Goal: Information Seeking & Learning: Understand process/instructions

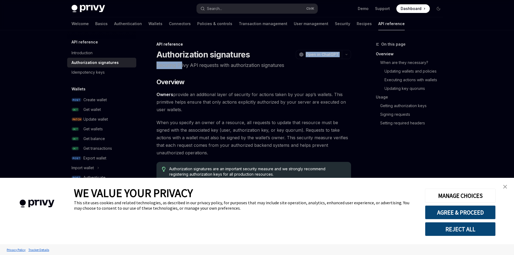
drag, startPoint x: 199, startPoint y: 61, endPoint x: 294, endPoint y: 61, distance: 94.6
click at [294, 58] on header "API reference Authorization signatures OpenAI Open in ChatGPT Securing Privy AP…" at bounding box center [253, 55] width 194 height 27
click at [289, 69] on p "Securing Privy API requests with authorization signatures" at bounding box center [253, 65] width 194 height 8
drag, startPoint x: 208, startPoint y: 66, endPoint x: 286, endPoint y: 57, distance: 78.4
click at [284, 54] on header "API reference Authorization signatures OpenAI Open in ChatGPT Securing Privy AP…" at bounding box center [253, 55] width 194 height 27
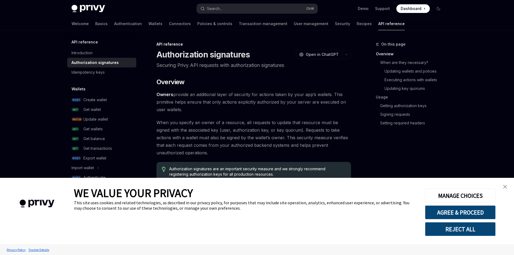
click at [287, 61] on header "API reference Authorization signatures OpenAI Open in ChatGPT Securing Privy AP…" at bounding box center [253, 55] width 194 height 27
drag, startPoint x: 278, startPoint y: 96, endPoint x: 296, endPoint y: 97, distance: 17.6
click at [296, 97] on span "Owners provide an additional layer of security for actions taken by your app’s …" at bounding box center [253, 102] width 194 height 23
click at [301, 108] on span "Owners provide an additional layer of security for actions taken by your app’s …" at bounding box center [253, 102] width 194 height 23
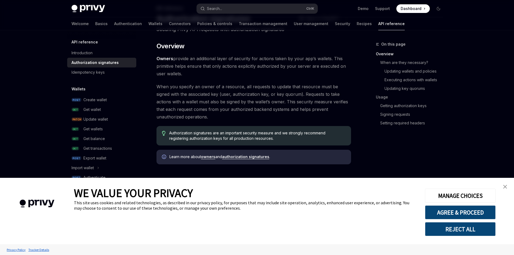
click at [504, 185] on img "close banner" at bounding box center [505, 187] width 4 height 4
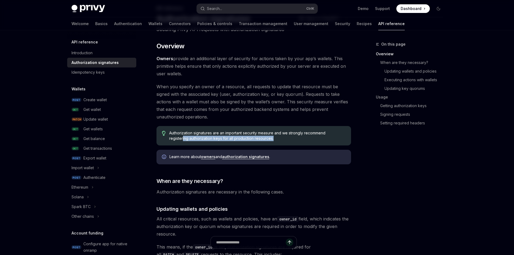
drag, startPoint x: 183, startPoint y: 142, endPoint x: 288, endPoint y: 140, distance: 105.7
click at [288, 140] on div "Authorization signatures are an important security measure and we strongly reco…" at bounding box center [253, 135] width 194 height 19
click at [288, 140] on span "Authorization signatures are an important security measure and we strongly reco…" at bounding box center [257, 135] width 176 height 11
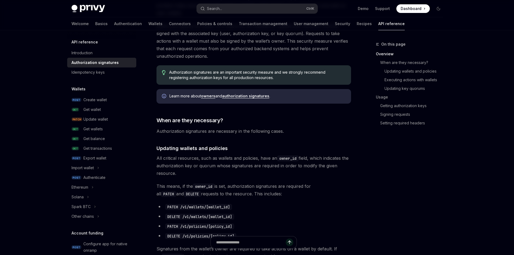
scroll to position [108, 0]
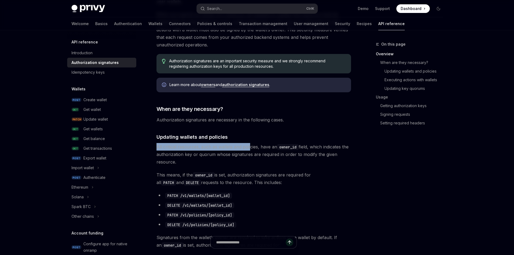
drag, startPoint x: 156, startPoint y: 146, endPoint x: 249, endPoint y: 150, distance: 93.4
click at [244, 152] on span "All critical resources, such as wallets and policies, have an owner_id field, w…" at bounding box center [253, 154] width 194 height 23
drag, startPoint x: 239, startPoint y: 147, endPoint x: 264, endPoint y: 148, distance: 24.8
click at [264, 148] on span "All critical resources, such as wallets and policies, have an owner_id field, w…" at bounding box center [253, 154] width 194 height 23
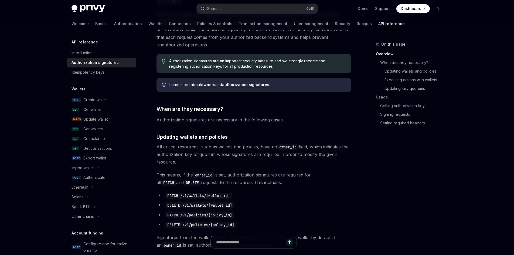
click at [268, 155] on span "All critical resources, such as wallets and policies, have an owner_id field, w…" at bounding box center [253, 154] width 194 height 23
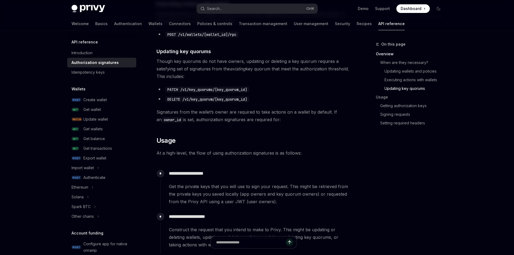
scroll to position [395, 0]
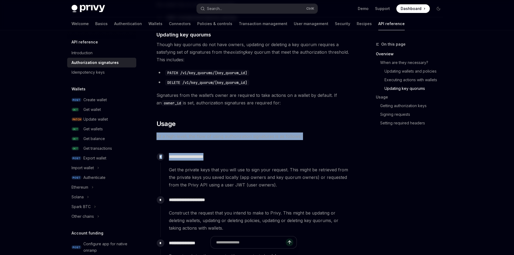
drag, startPoint x: 152, startPoint y: 136, endPoint x: 310, endPoint y: 142, distance: 158.3
click at [310, 142] on div "API reference Authorization signatures OpenAI Open in ChatGPT Securing Privy AP…" at bounding box center [203, 192] width 298 height 1093
click at [270, 148] on div "​ Overview Owners provide an additional layer of security for actions taken by …" at bounding box center [253, 167] width 194 height 970
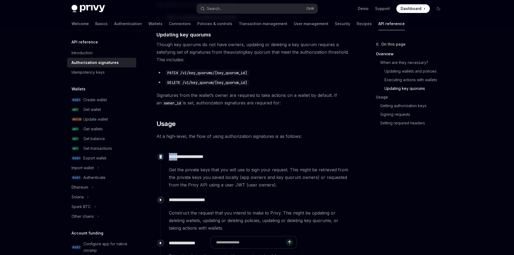
drag, startPoint x: 302, startPoint y: 138, endPoint x: 180, endPoint y: 141, distance: 121.9
click at [180, 141] on div "​ Overview Owners provide an additional layer of security for actions taken by …" at bounding box center [253, 167] width 194 height 970
click at [211, 152] on div "**********" at bounding box center [255, 170] width 191 height 38
drag, startPoint x: 183, startPoint y: 173, endPoint x: 277, endPoint y: 172, distance: 94.4
click at [277, 172] on span "Get the private keys that you will use to sign your request. This might be retr…" at bounding box center [260, 177] width 182 height 23
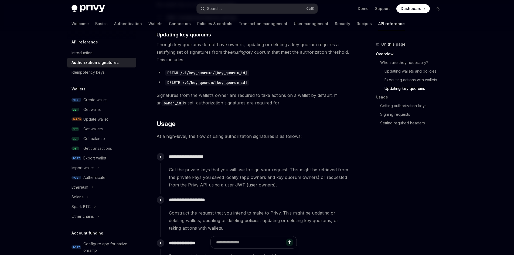
click at [272, 178] on span "Get the private keys that you will use to sign your request. This might be retr…" at bounding box center [260, 177] width 182 height 23
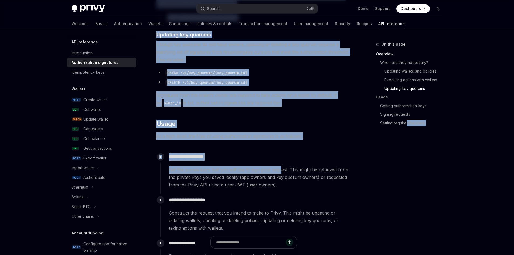
drag, startPoint x: 302, startPoint y: 168, endPoint x: 405, endPoint y: 169, distance: 103.0
click at [405, 169] on div "On this page Overview When are they necessary? Updating wallets and policies Ex…" at bounding box center [257, 187] width 380 height 1104
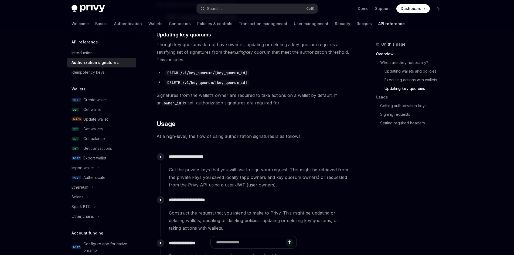
click at [341, 177] on span "Get the private keys that you will use to sign your request. This might be retr…" at bounding box center [260, 177] width 182 height 23
drag, startPoint x: 250, startPoint y: 175, endPoint x: 282, endPoint y: 174, distance: 32.1
click at [282, 174] on span "Get the private keys that you will use to sign your request. This might be retr…" at bounding box center [260, 177] width 182 height 23
click at [286, 181] on span "Get the private keys that you will use to sign your request. This might be retr…" at bounding box center [260, 177] width 182 height 23
drag, startPoint x: 204, startPoint y: 183, endPoint x: 242, endPoint y: 189, distance: 38.4
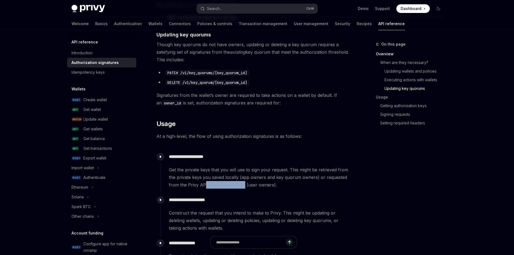
click at [242, 189] on div "**********" at bounding box center [255, 172] width 191 height 43
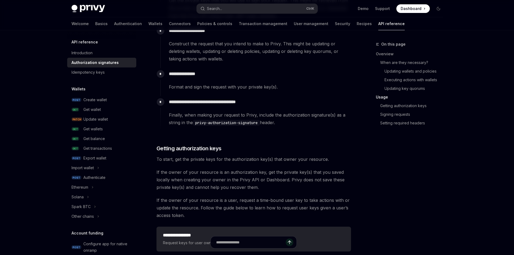
scroll to position [611, 0]
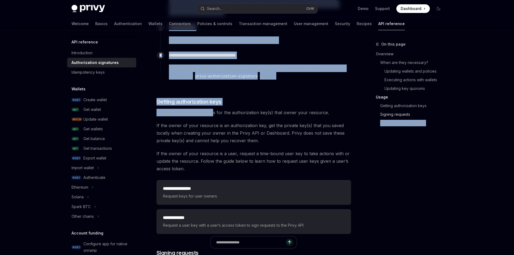
drag, startPoint x: 212, startPoint y: 111, endPoint x: 428, endPoint y: 114, distance: 215.7
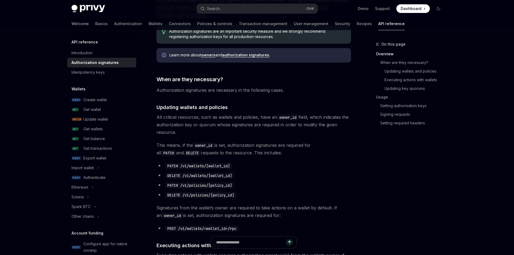
scroll to position [0, 0]
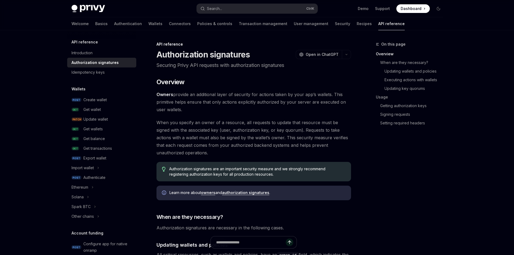
click at [222, 126] on span "When you specify an owner of a resource, all requests to update that resource m…" at bounding box center [253, 138] width 194 height 38
click at [179, 153] on span "When you specify an owner of a resource, all requests to update that resource m…" at bounding box center [253, 138] width 194 height 38
type textarea "*"
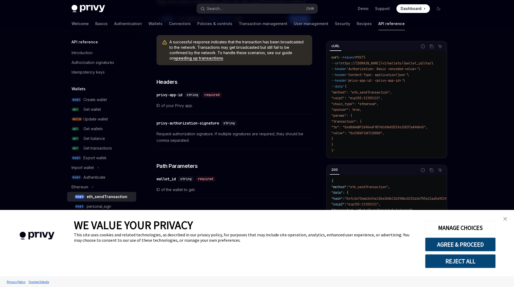
scroll to position [72, 0]
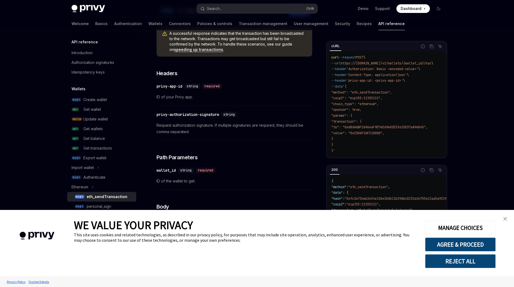
click at [504, 220] on img "close banner" at bounding box center [505, 219] width 4 height 4
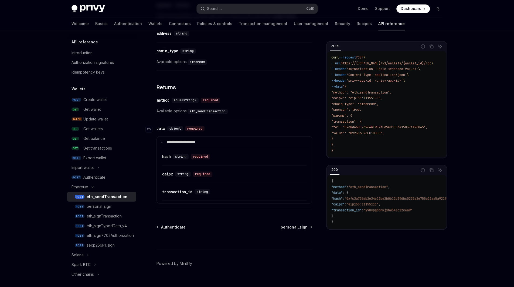
scroll to position [590, 0]
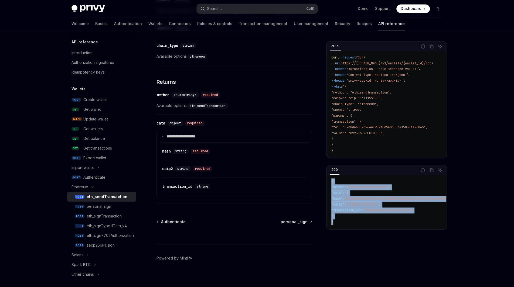
drag, startPoint x: 340, startPoint y: 226, endPoint x: 327, endPoint y: 185, distance: 42.5
click at [327, 185] on div "{ "method" : "eth_sendTransaction" , "data" : { "hash" : "0xfc3a736ab2e34e13be2…" at bounding box center [386, 202] width 119 height 54
copy code "{ "method" : "eth_sendTransaction" , "data" : { "hash" : "0xfc3a736ab2e34e13be2…"
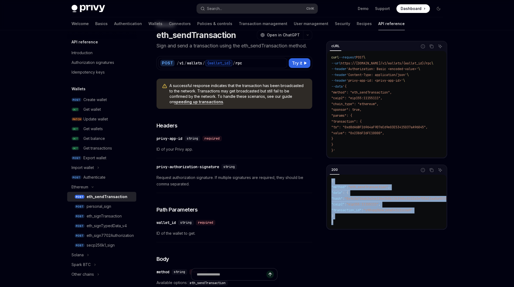
scroll to position [0, 0]
